Goal: Task Accomplishment & Management: Complete application form

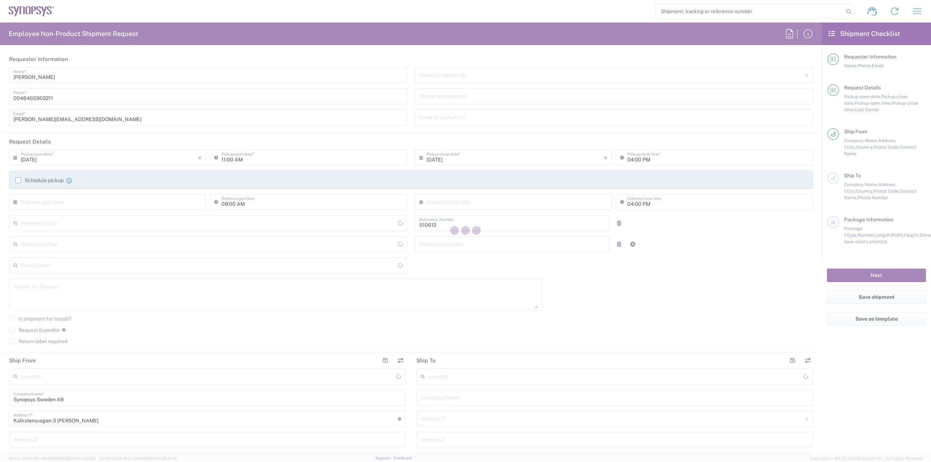
type input "Department"
type input "Delivered at Place"
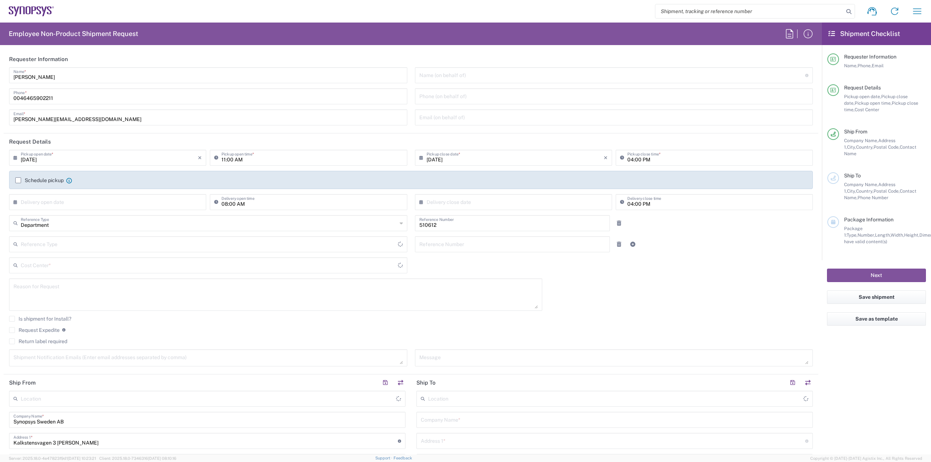
type input "SE80, SDG, HAPS, HW 510612"
type input "[GEOGRAPHIC_DATA]"
type input "[PERSON_NAME] SE80"
click at [87, 159] on input "[DATE]" at bounding box center [109, 157] width 177 height 13
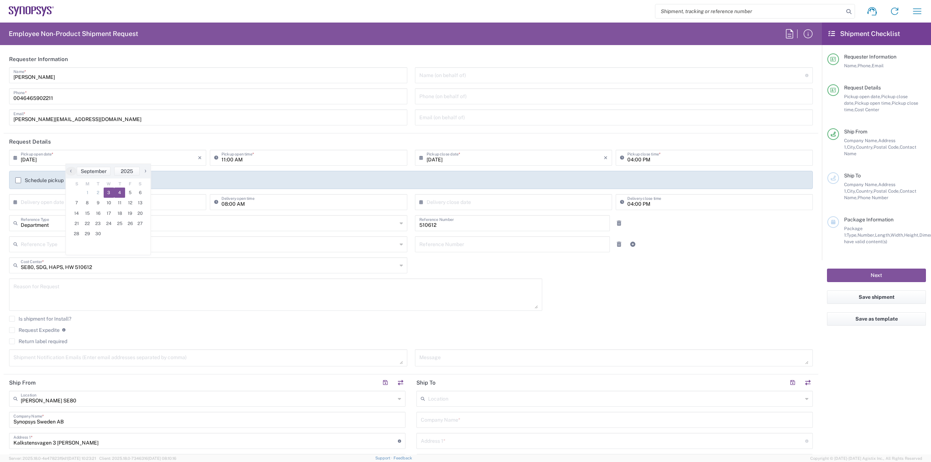
click at [117, 191] on span "4" at bounding box center [119, 193] width 11 height 10
type input "[DATE]"
click at [222, 158] on input "11:00 AM" at bounding box center [312, 157] width 181 height 13
type input "09:00 AM"
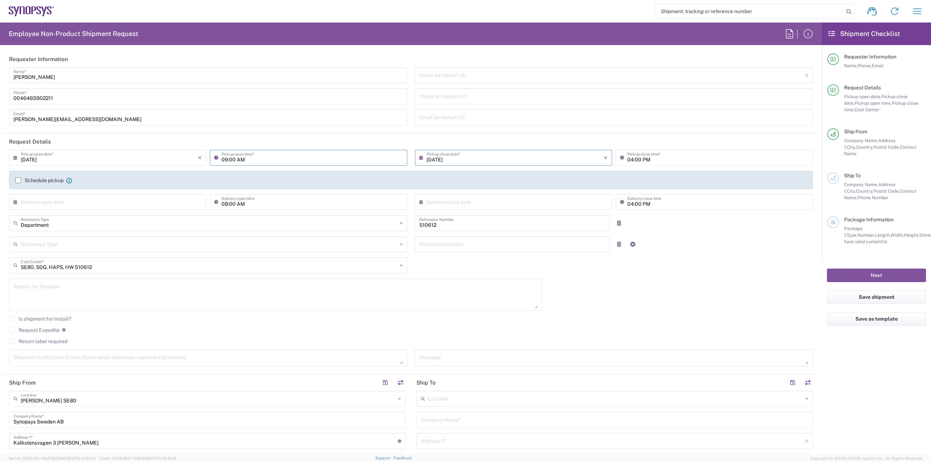
click at [629, 159] on input "04:00 PM" at bounding box center [718, 157] width 181 height 13
type input "02:00 PM"
click at [59, 178] on label "Schedule pickup" at bounding box center [39, 181] width 48 height 6
click at [18, 180] on input "Schedule pickup" at bounding box center [18, 180] width 0 height 0
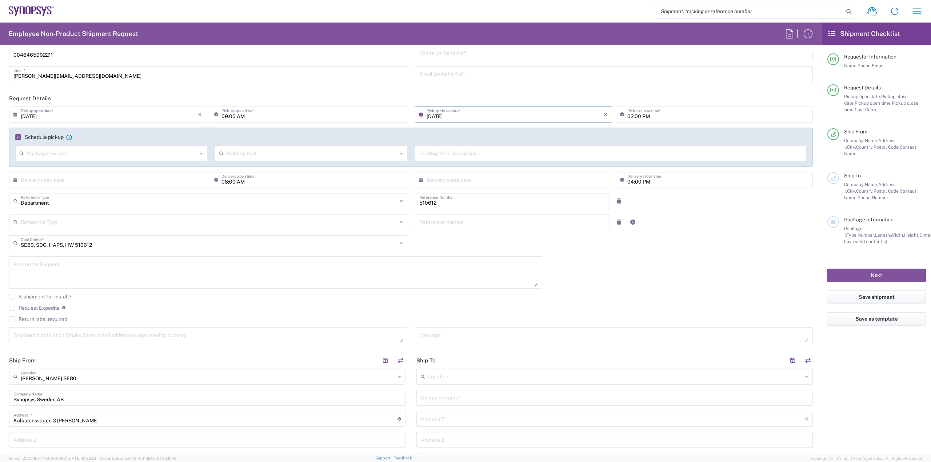
scroll to position [255, 0]
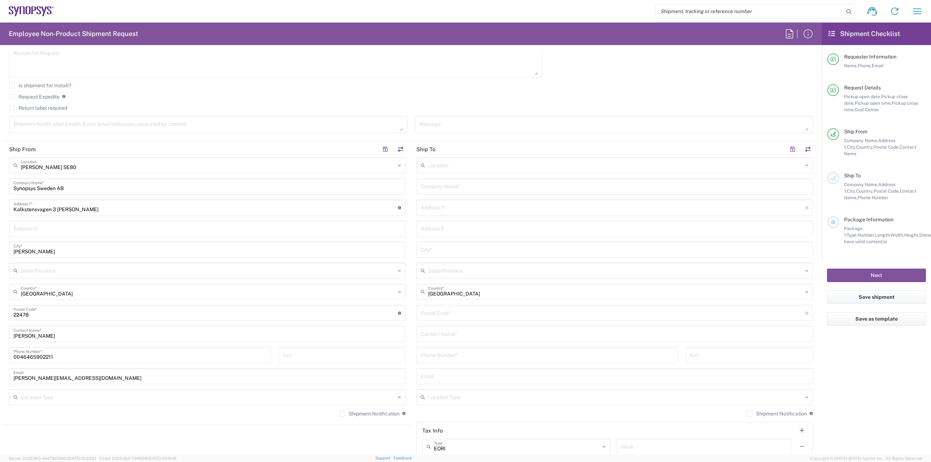
click at [600, 162] on input "text" at bounding box center [615, 165] width 375 height 13
type input "La Jolla US2D"
type input "Synopsys Inc"
type input "[STREET_ADDRESS][PERSON_NAME]"
type input "La Jolla"
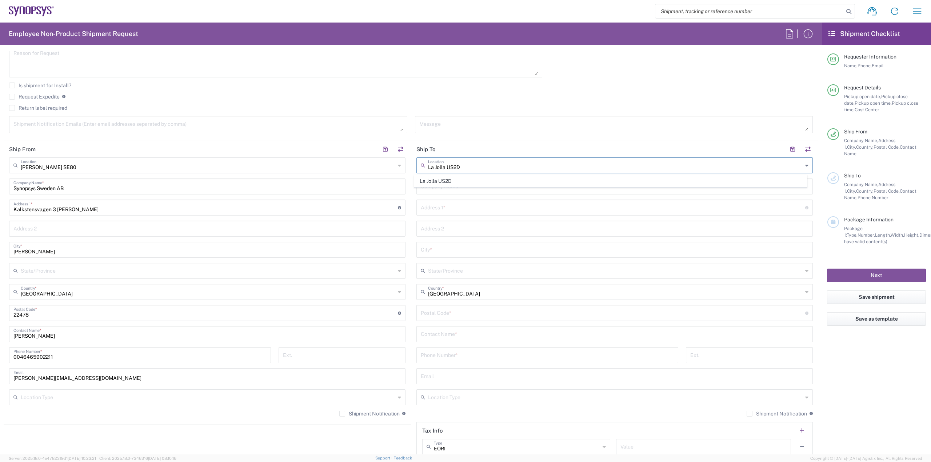
type input "[GEOGRAPHIC_DATA]"
type input "92037"
type input "[US_STATE]"
type input "La Jolla US2D"
click at [464, 331] on input "text" at bounding box center [615, 333] width 388 height 13
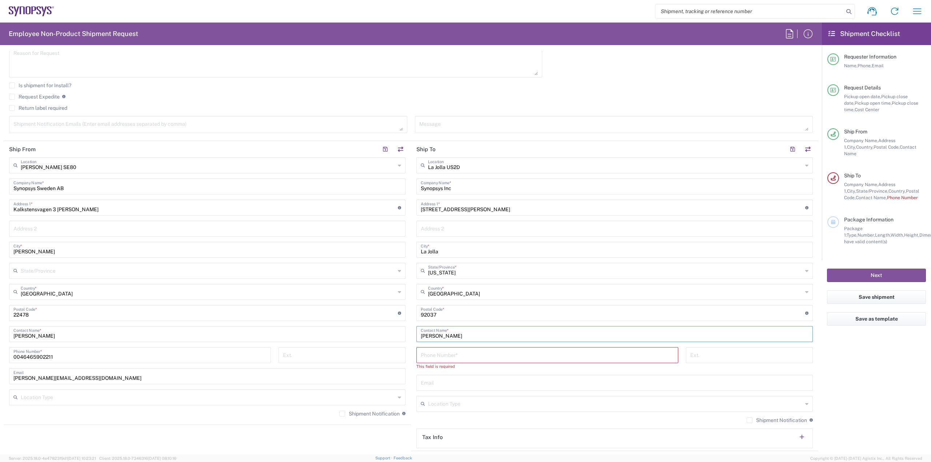
type input "[PERSON_NAME]"
click at [476, 353] on input "tel" at bounding box center [547, 355] width 253 height 13
paste input "[PHONE_NUMBER]"
click at [448, 357] on input "[PHONE_NUMBER]" at bounding box center [547, 355] width 253 height 13
type input "[PHONE_NUMBER]"
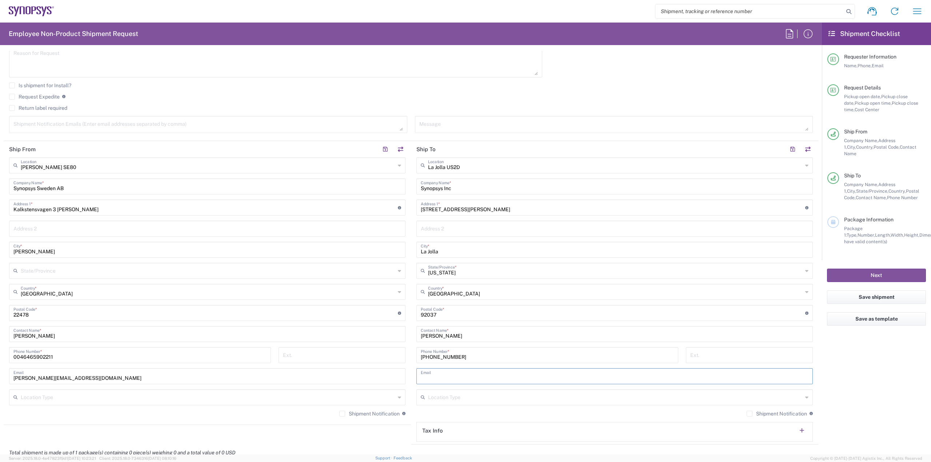
click at [481, 375] on input "text" at bounding box center [615, 376] width 388 height 13
paste input "[EMAIL_ADDRESS][DOMAIN_NAME]"
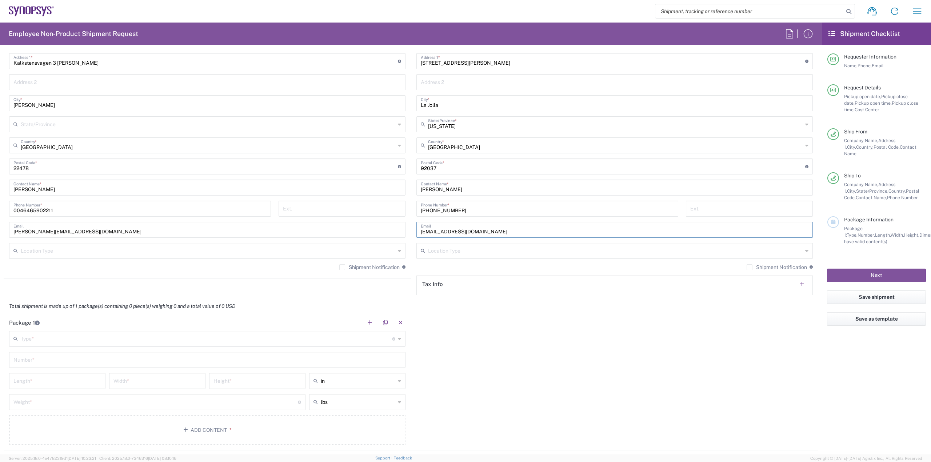
scroll to position [509, 0]
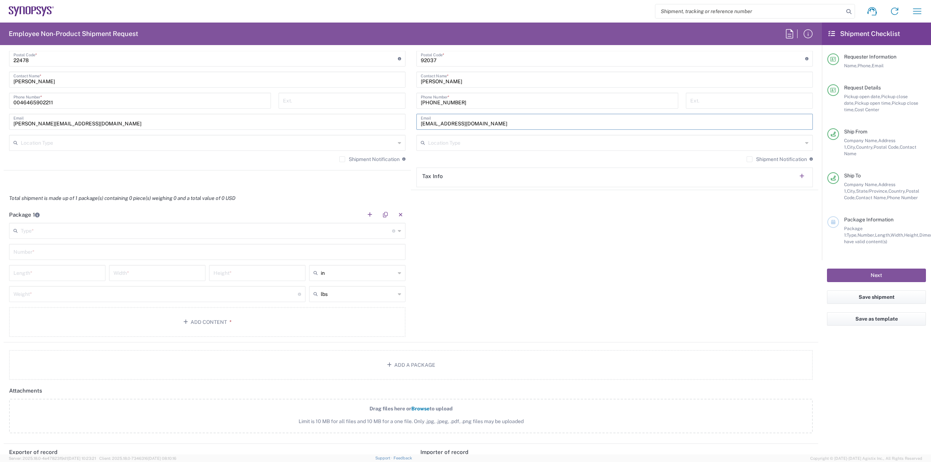
click at [428, 124] on input "[EMAIL_ADDRESS][DOMAIN_NAME]" at bounding box center [615, 121] width 388 height 13
type input "[EMAIL_ADDRESS][DOMAIN_NAME]"
click at [325, 238] on div "Type * Material used to package goods" at bounding box center [207, 231] width 397 height 16
click at [240, 351] on button "Add a Package" at bounding box center [411, 365] width 804 height 30
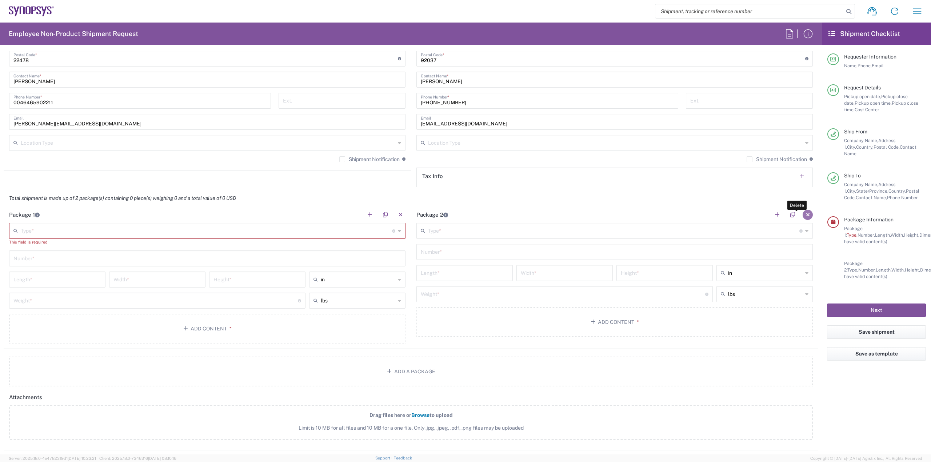
click at [803, 218] on button "button" at bounding box center [808, 215] width 10 height 10
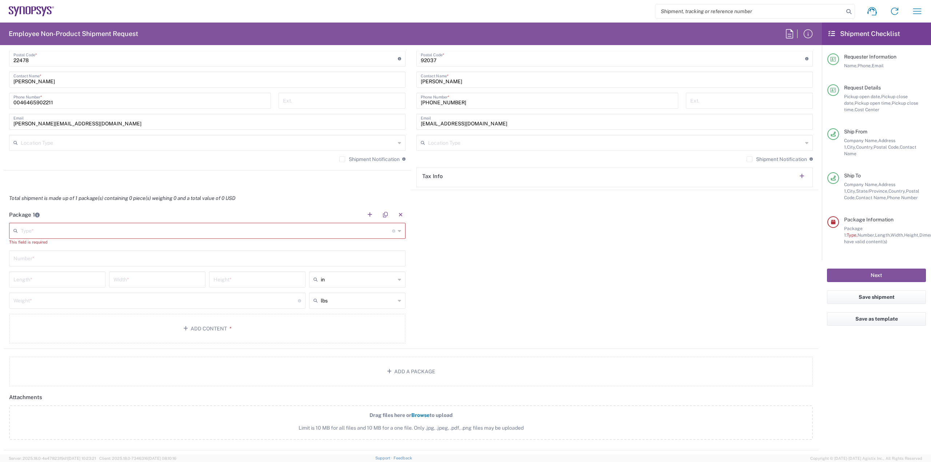
click at [330, 227] on input "text" at bounding box center [207, 230] width 372 height 13
click at [258, 340] on span "Your Packaging" at bounding box center [206, 343] width 393 height 11
type input "Your Packaging"
click at [354, 274] on input "text" at bounding box center [358, 273] width 75 height 12
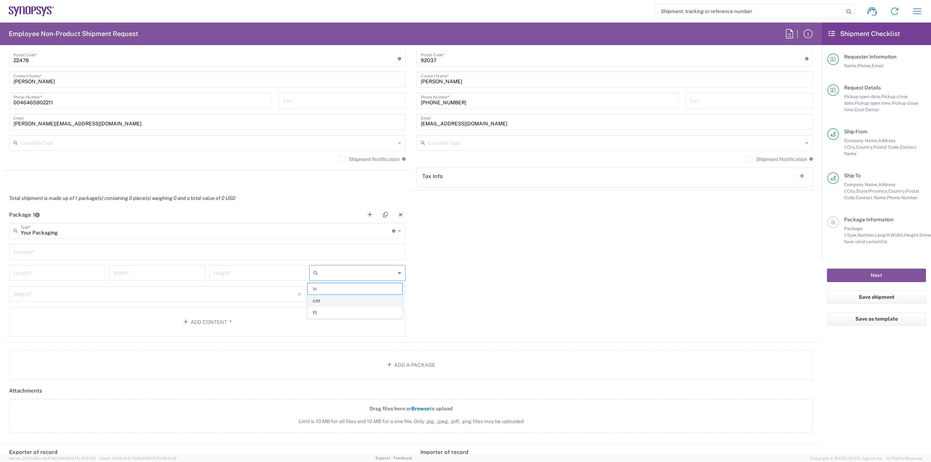
click at [337, 302] on span "cm" at bounding box center [355, 300] width 94 height 11
type input "cm"
click at [343, 292] on input "text" at bounding box center [358, 295] width 75 height 12
click at [334, 320] on span "kgs" at bounding box center [355, 322] width 94 height 11
type input "kgs"
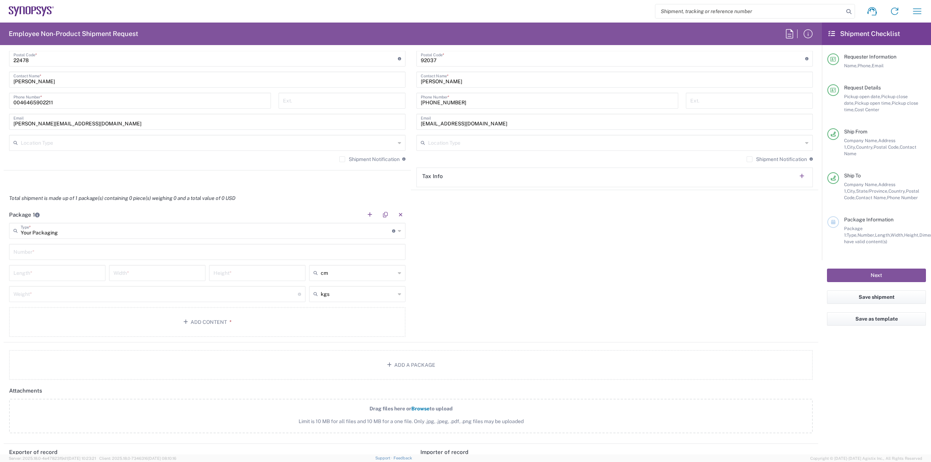
click at [244, 258] on div "Number *" at bounding box center [207, 252] width 397 height 16
type input "1"
click at [49, 269] on input "number" at bounding box center [57, 272] width 88 height 13
type input "40"
type input "41"
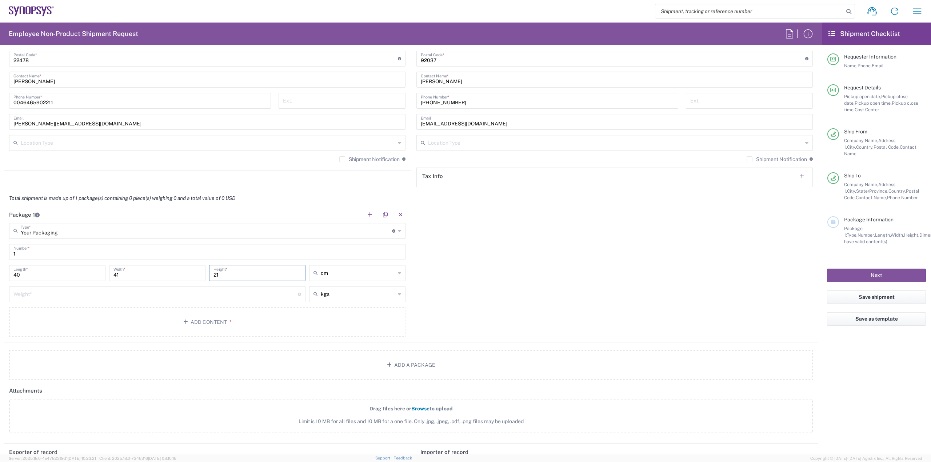
type input "21"
click at [70, 295] on input "number" at bounding box center [155, 293] width 285 height 13
type input "5"
click at [148, 319] on button "Add Content *" at bounding box center [207, 322] width 397 height 30
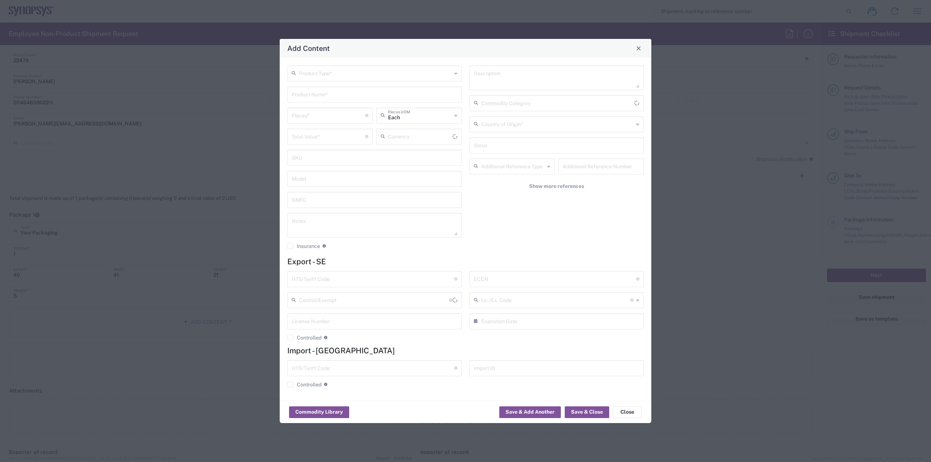
type input "US Dollar"
click at [434, 71] on input "text" at bounding box center [375, 73] width 153 height 13
click at [416, 97] on span "General Commodity" at bounding box center [374, 100] width 173 height 11
type input "General Commodity"
click at [416, 97] on input "text" at bounding box center [375, 94] width 166 height 13
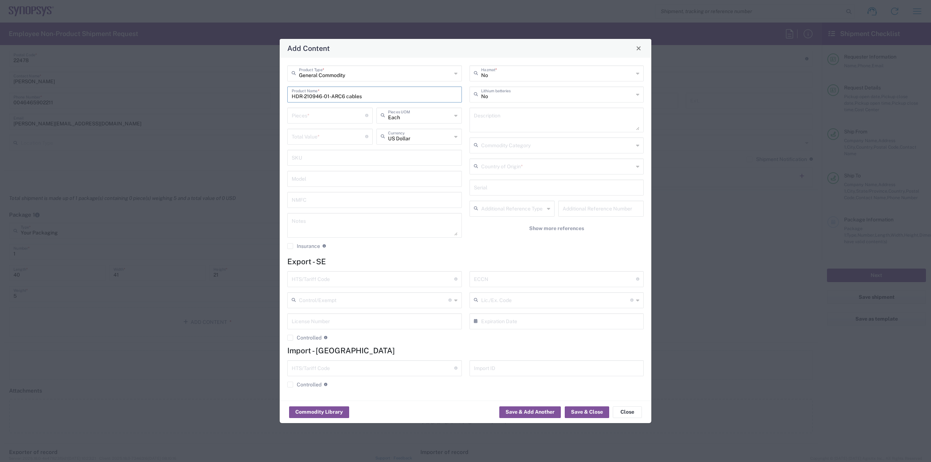
type input "HDR-210946-01-ARC6 cables"
click at [325, 115] on input "number" at bounding box center [329, 115] width 74 height 13
type input "1"
click at [300, 136] on input "number" at bounding box center [329, 136] width 74 height 13
type input "29"
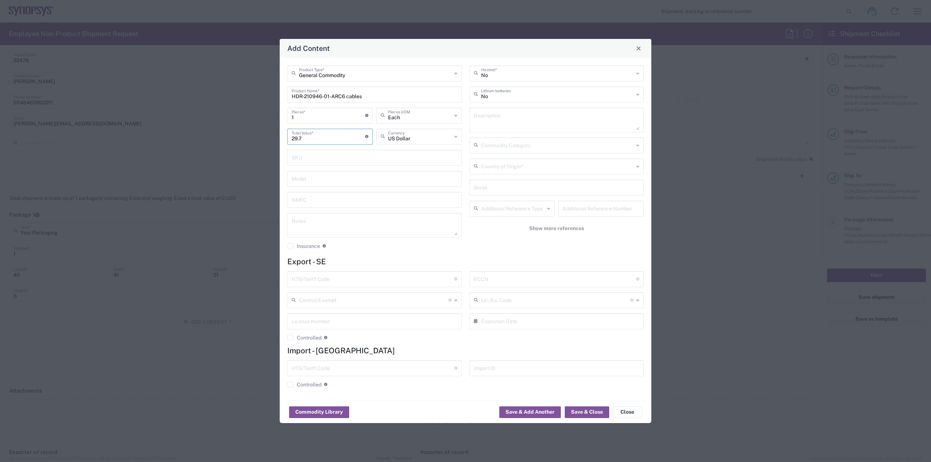
type input "29.7"
click at [311, 116] on input "1" at bounding box center [329, 115] width 74 height 13
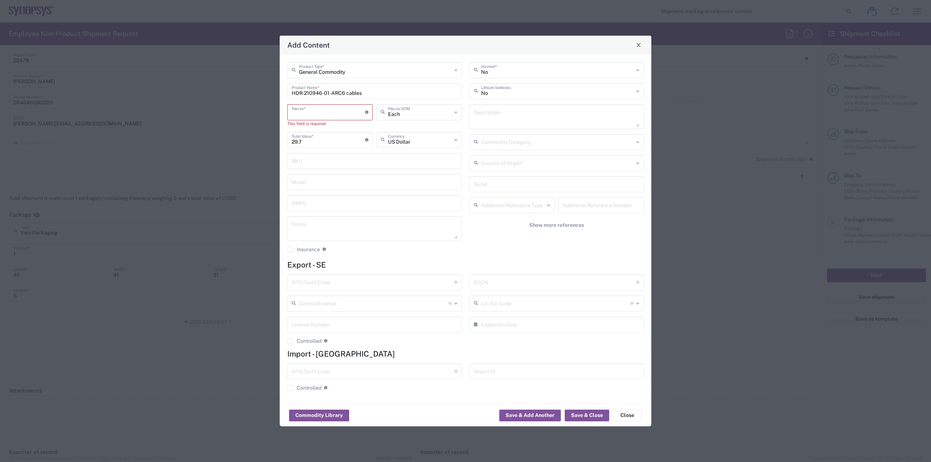
type input "9"
type input "267.3"
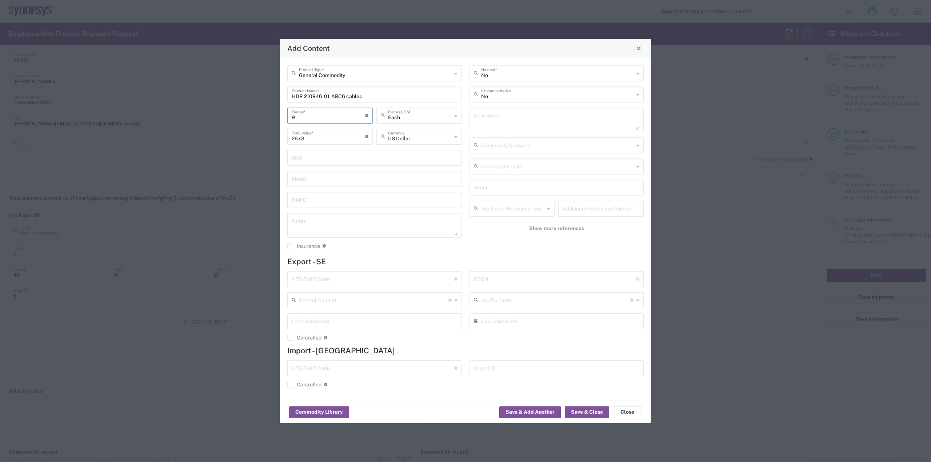
type input "96"
type input "2851.2"
type input "96"
click at [516, 166] on input "text" at bounding box center [557, 166] width 153 height 13
click at [500, 210] on span "[GEOGRAPHIC_DATA]" at bounding box center [556, 205] width 173 height 11
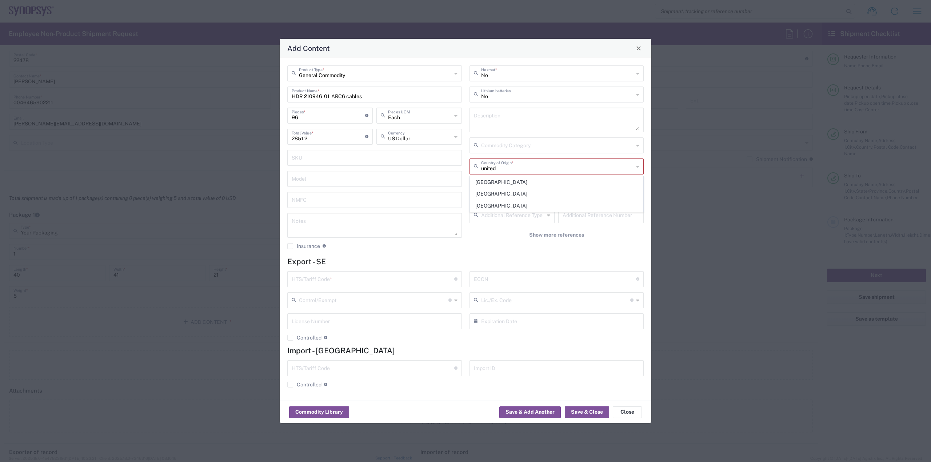
type input "[GEOGRAPHIC_DATA]"
click at [511, 280] on input "text" at bounding box center [555, 279] width 163 height 13
type input "EAR99"
click at [343, 140] on input "2851.2" at bounding box center [329, 136] width 74 height 13
type input "2852"
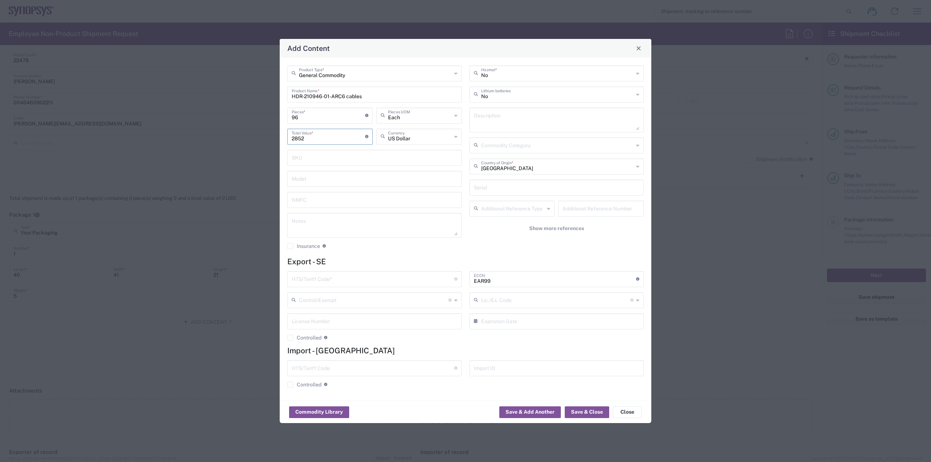
click at [328, 277] on input "text" at bounding box center [373, 279] width 163 height 13
type input "8544.42.9000"
click at [573, 412] on button "Save & Close" at bounding box center [587, 413] width 44 height 12
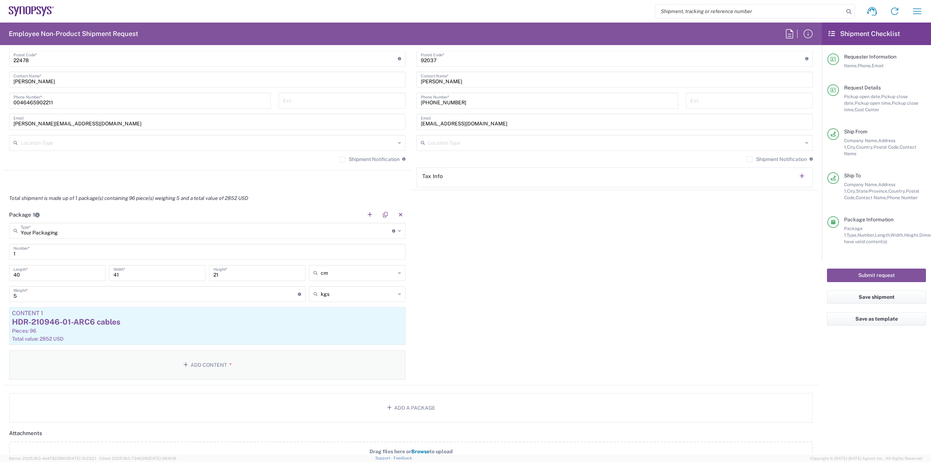
click at [307, 367] on button "Add Content *" at bounding box center [207, 365] width 397 height 30
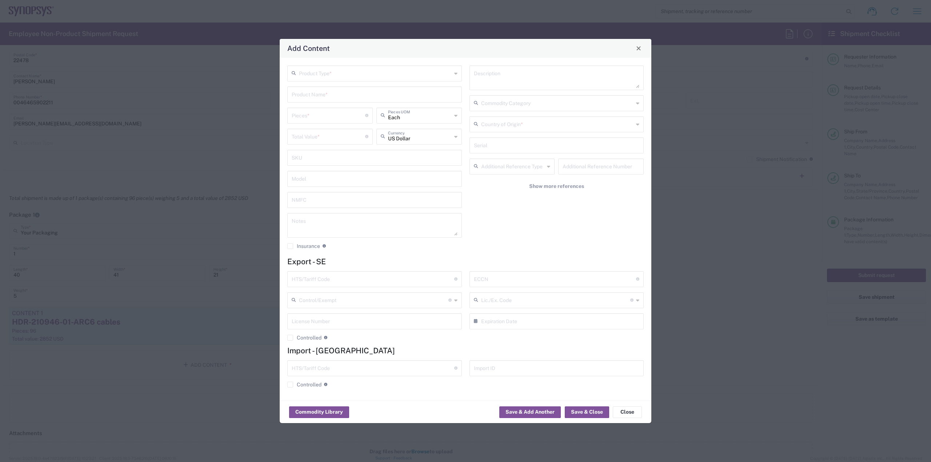
click at [361, 71] on input "text" at bounding box center [375, 73] width 153 height 13
click at [350, 103] on span "General Commodity" at bounding box center [374, 100] width 173 height 11
type input "General Commodity"
click at [350, 99] on input "text" at bounding box center [375, 94] width 166 height 13
type input "HDR-236956-01-NVACE cables"
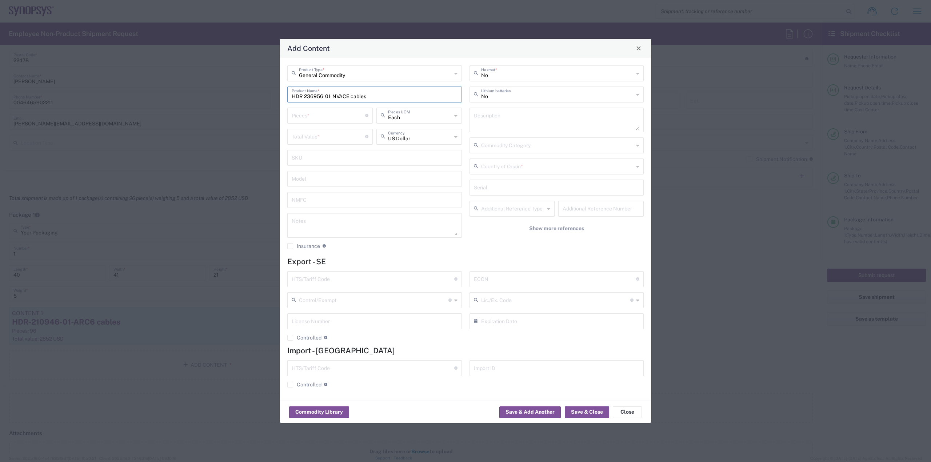
click at [310, 119] on input "number" at bounding box center [329, 115] width 74 height 13
type input "1"
click at [306, 142] on input "number" at bounding box center [329, 136] width 74 height 13
type input "300"
click at [323, 119] on input "1" at bounding box center [329, 115] width 74 height 13
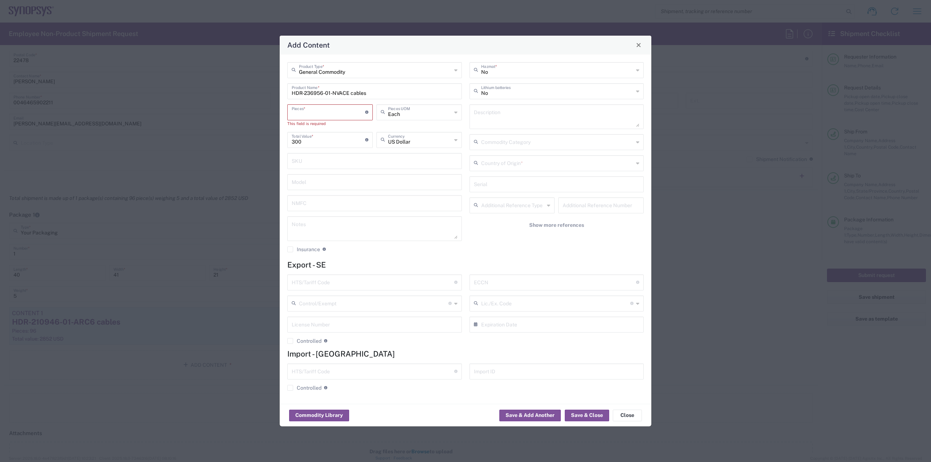
type input "6"
type input "1800"
click at [320, 139] on input "1800" at bounding box center [329, 139] width 74 height 13
type input "1"
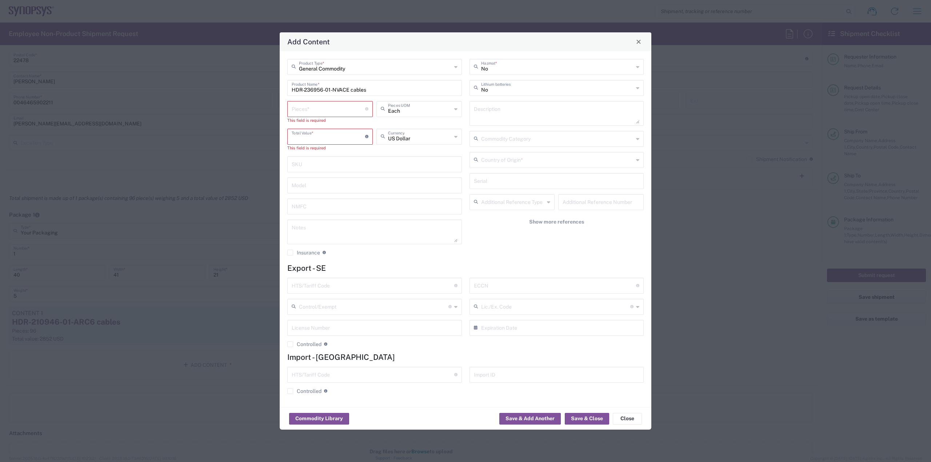
type input "3"
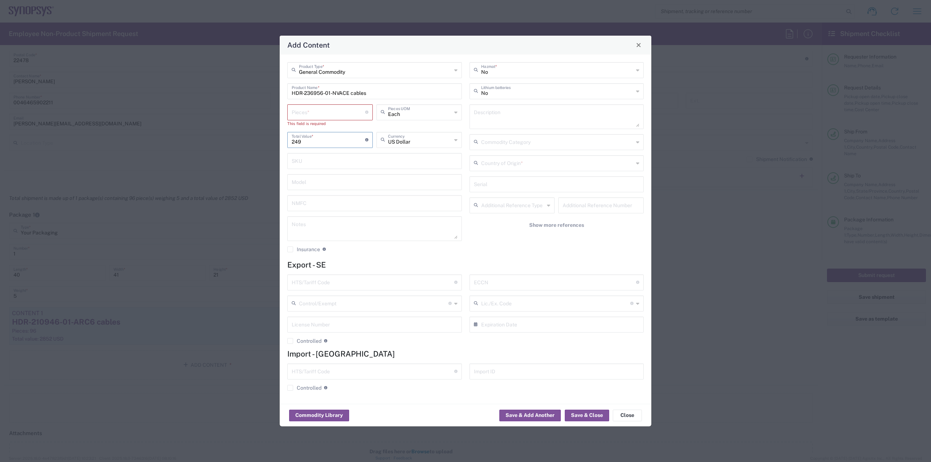
type input "249"
click at [318, 114] on input "number" at bounding box center [329, 112] width 74 height 13
type input "1"
type input "9"
type input "2241"
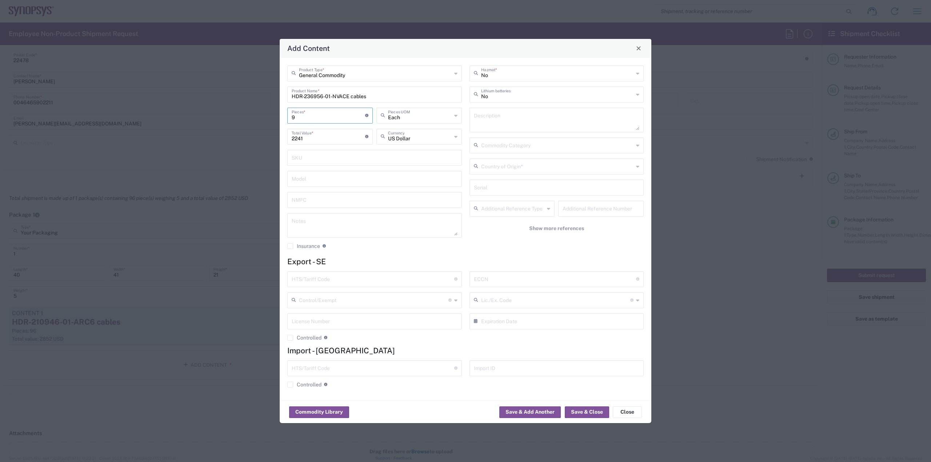
type input "96"
type input "23904"
type input "96"
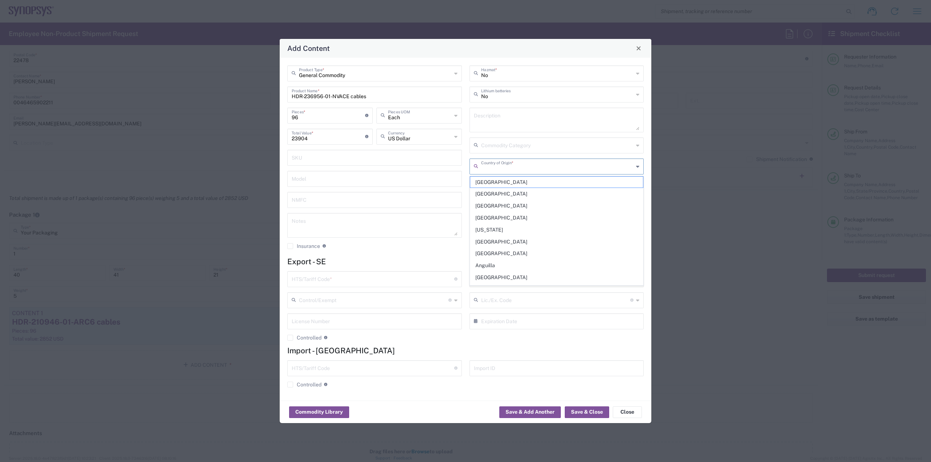
click at [516, 162] on input "text" at bounding box center [557, 166] width 153 height 13
click at [498, 182] on span "[GEOGRAPHIC_DATA]" at bounding box center [556, 182] width 173 height 11
type input "[GEOGRAPHIC_DATA]"
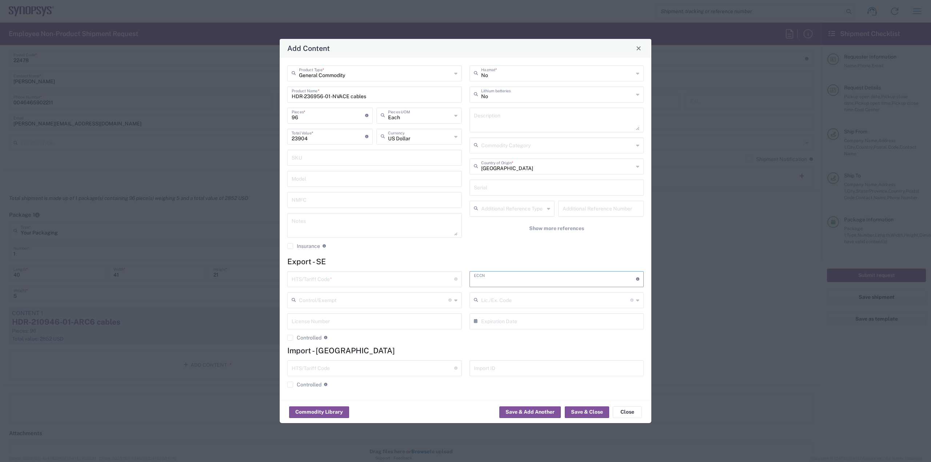
click at [505, 275] on input "text" at bounding box center [555, 279] width 163 height 13
type input "EAR99"
click at [382, 276] on input "text" at bounding box center [373, 279] width 163 height 13
type input "8544.42.9000"
click at [590, 413] on button "Save & Close" at bounding box center [587, 413] width 44 height 12
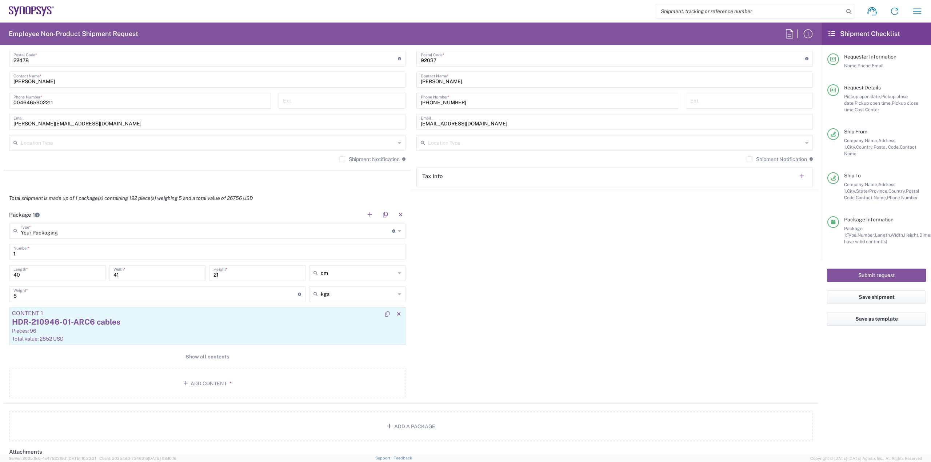
click at [249, 339] on div "Total value: 2852 USD" at bounding box center [207, 339] width 391 height 7
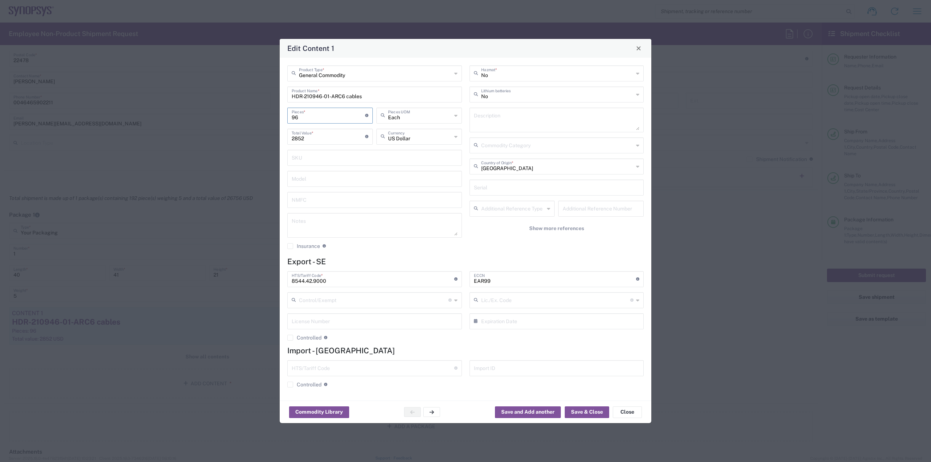
click at [337, 118] on input "96" at bounding box center [329, 115] width 74 height 13
type input "9"
type input "267.38"
type input "1"
drag, startPoint x: 335, startPoint y: 140, endPoint x: 283, endPoint y: 137, distance: 52.1
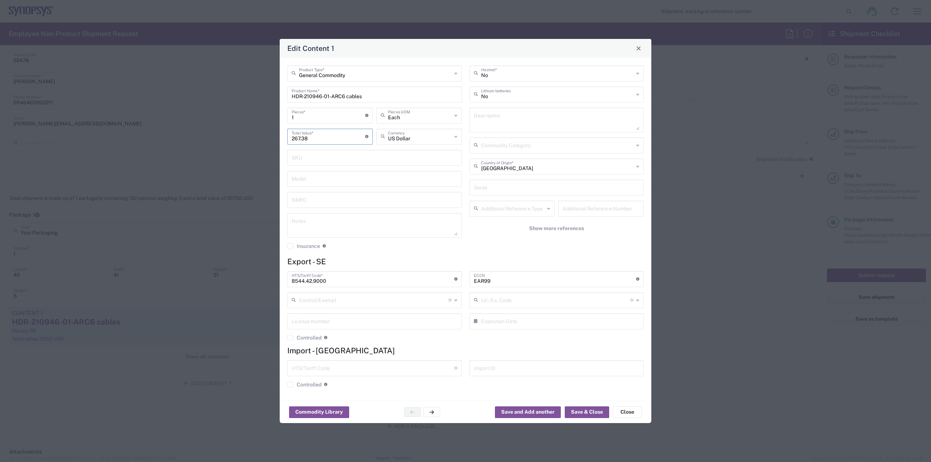
click at [283, 137] on div "General Commodity Product Type * HDR-210946-01-ARC6 cables Product Name * 1 Pie…" at bounding box center [466, 229] width 372 height 343
type input "75"
click at [322, 115] on input "1" at bounding box center [329, 115] width 74 height 13
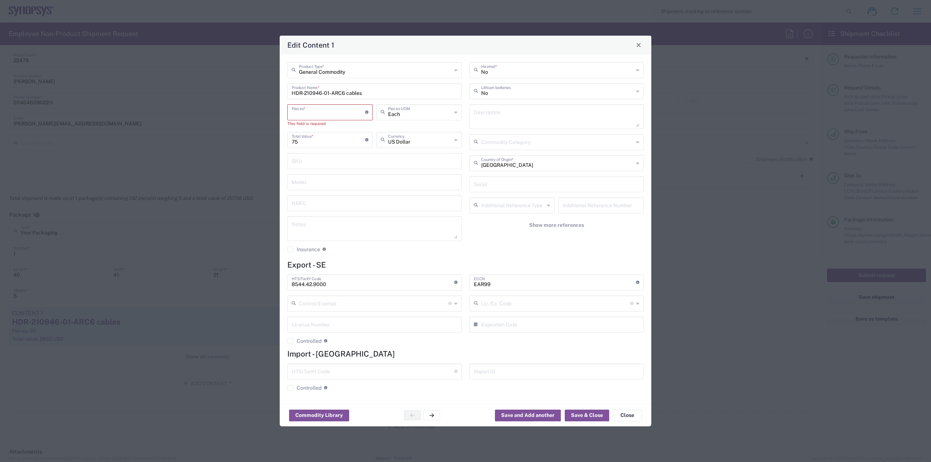
type input "6"
type input "450"
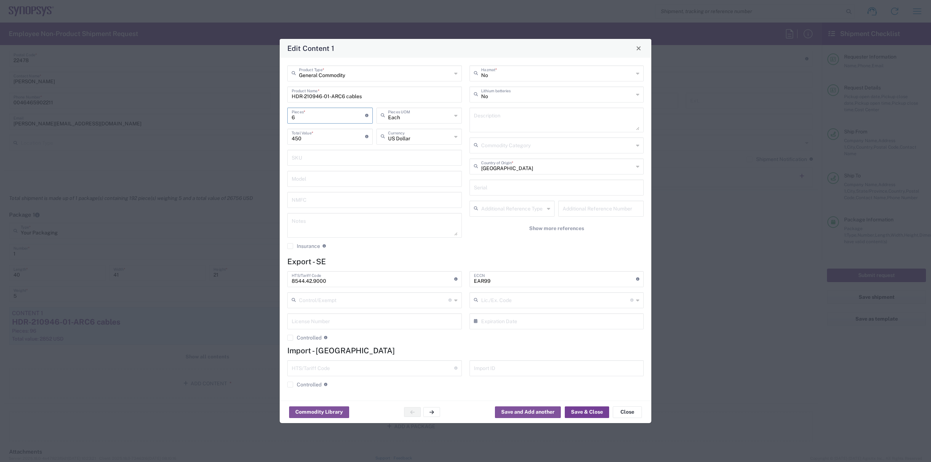
type input "6"
click at [586, 409] on button "Save & Close" at bounding box center [587, 413] width 44 height 12
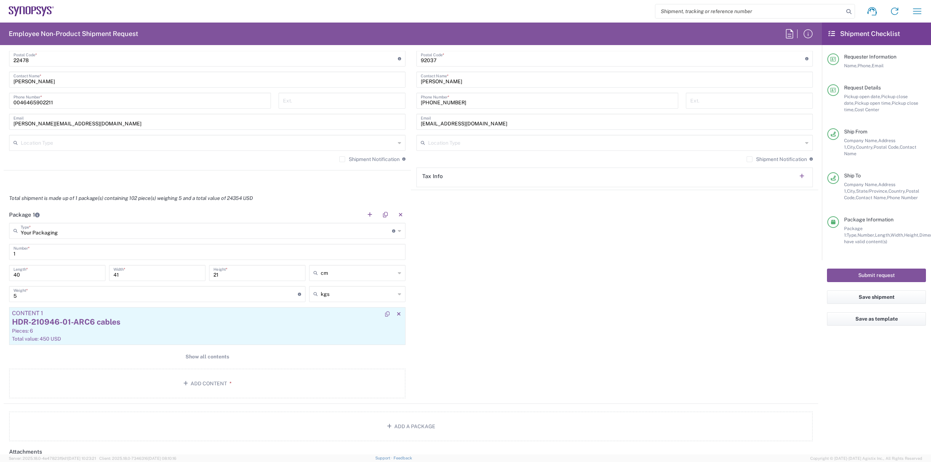
click at [331, 331] on div "Pieces: 6" at bounding box center [207, 331] width 391 height 7
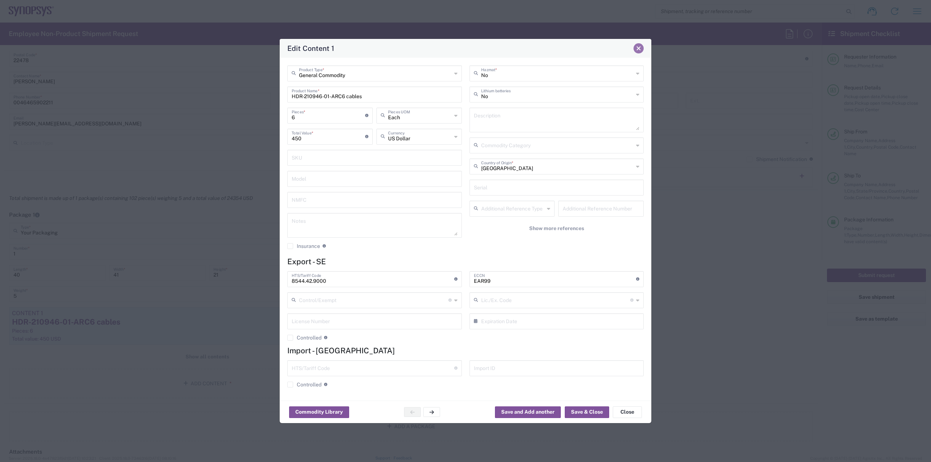
click at [642, 51] on button "Close" at bounding box center [639, 48] width 10 height 10
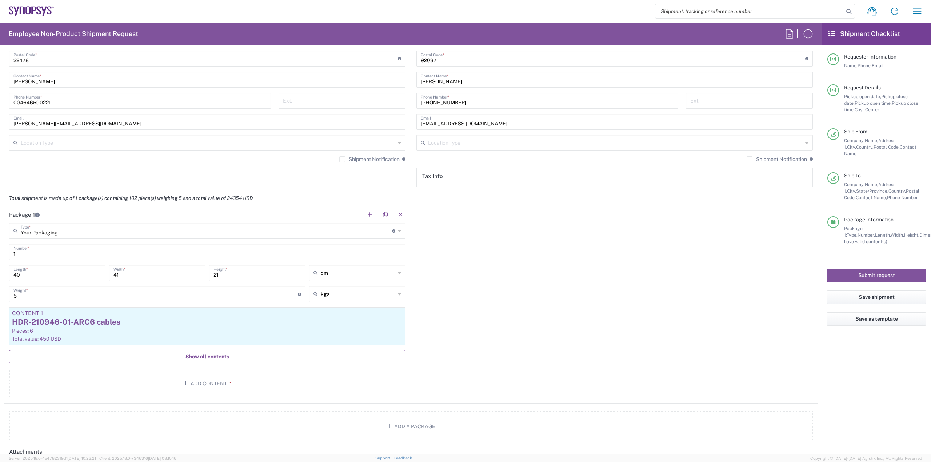
click at [221, 360] on span "Show all contents" at bounding box center [208, 357] width 44 height 7
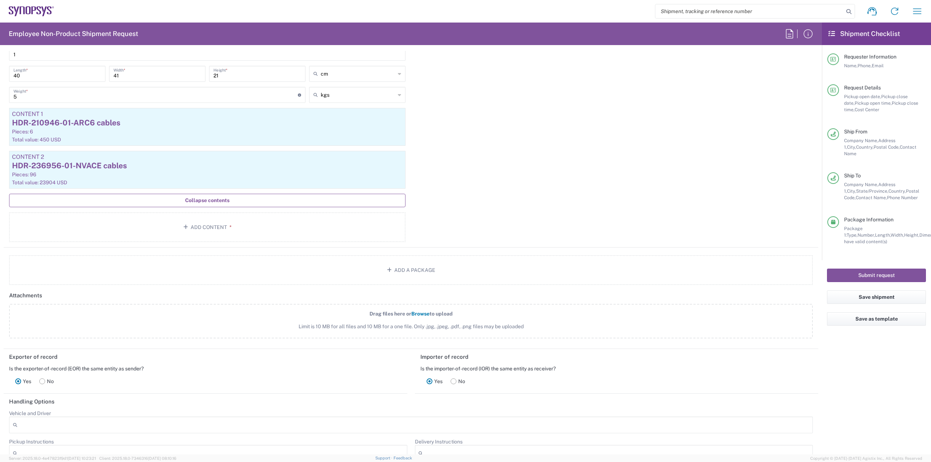
scroll to position [728, 0]
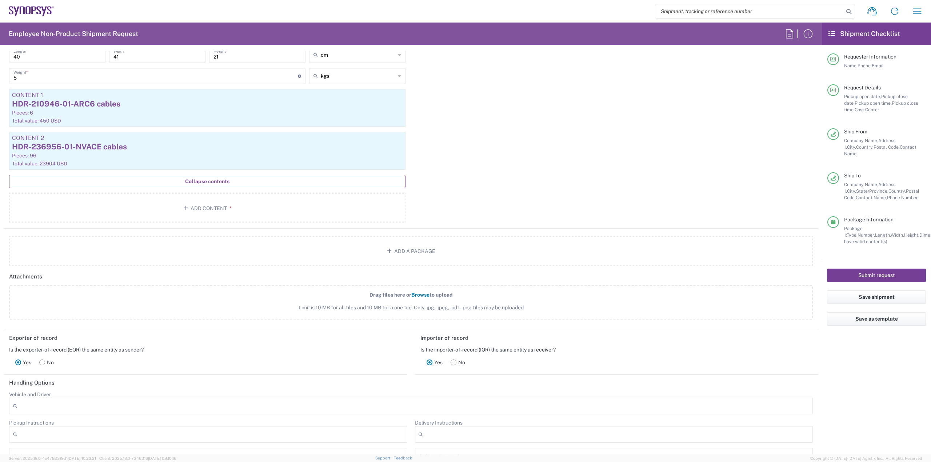
click at [865, 269] on button "Submit request" at bounding box center [876, 275] width 99 height 13
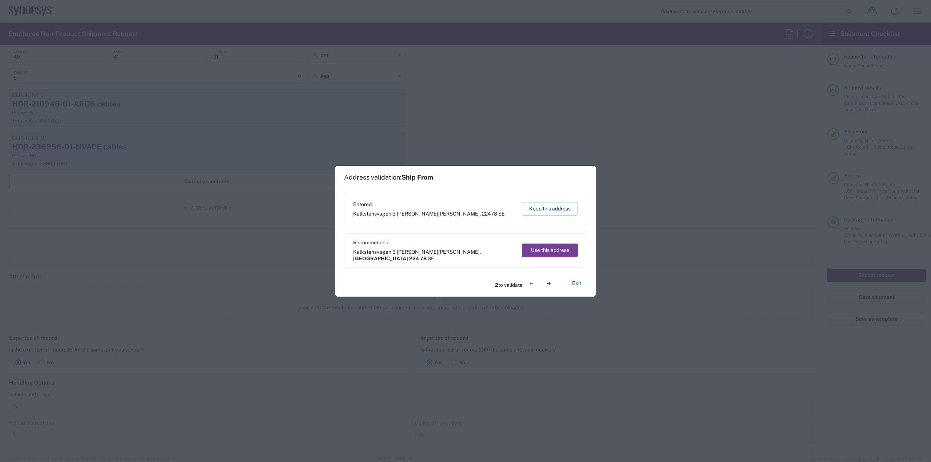
click at [569, 251] on button "Use this address" at bounding box center [550, 250] width 56 height 13
type input "[GEOGRAPHIC_DATA]"
type input "224 78"
type input "[GEOGRAPHIC_DATA]"
